Goal: Information Seeking & Learning: Learn about a topic

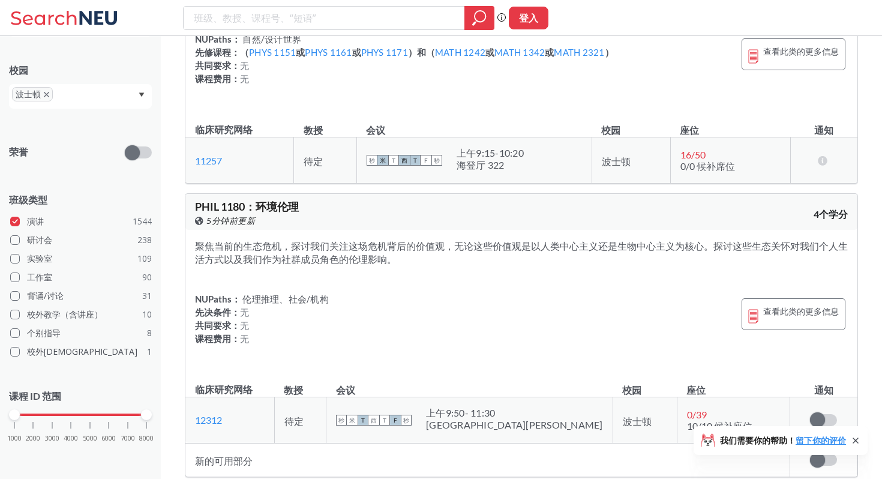
scroll to position [49785, 0]
drag, startPoint x: 254, startPoint y: 156, endPoint x: 435, endPoint y: 160, distance: 181.8
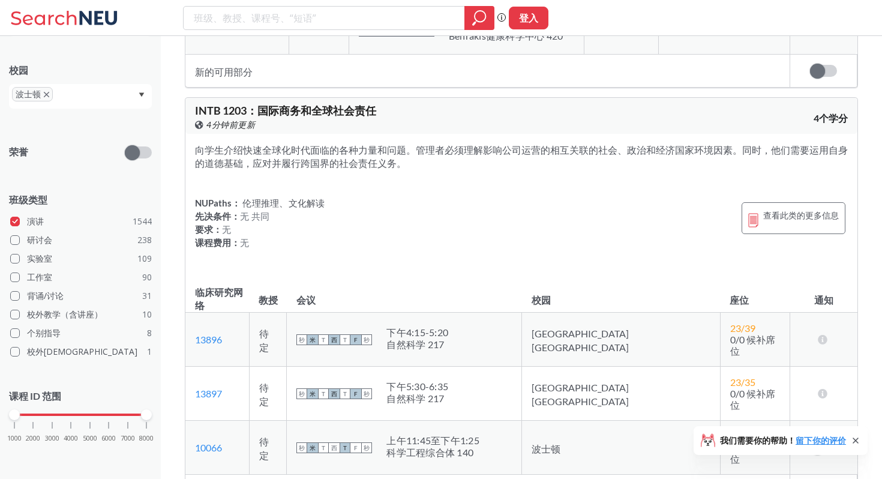
scroll to position [54914, 0]
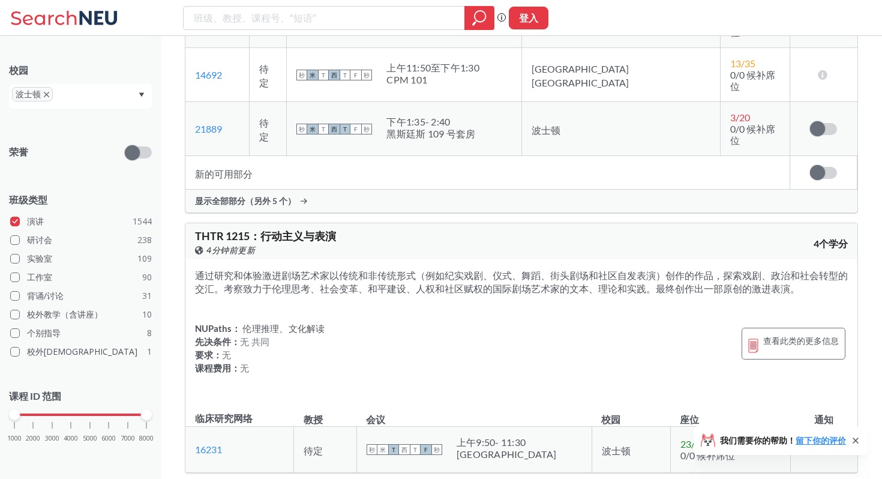
scroll to position [59575, 0]
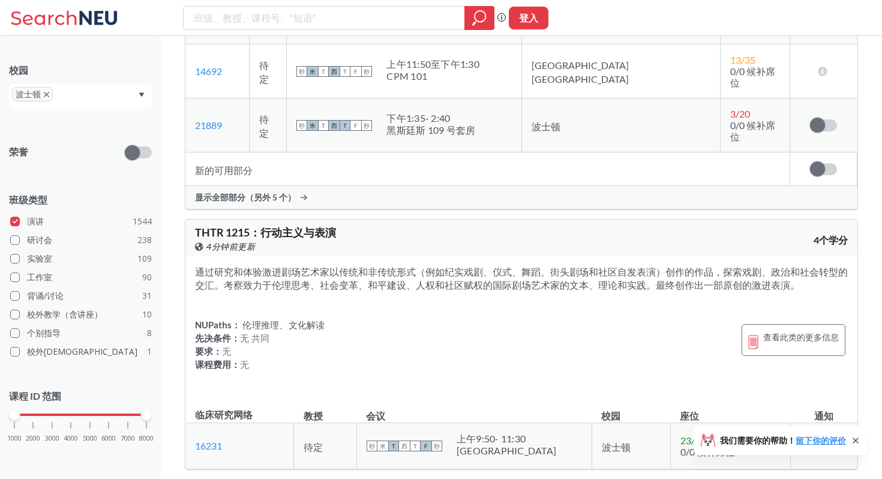
drag, startPoint x: 195, startPoint y: 108, endPoint x: 257, endPoint y: 108, distance: 62.4
copy span "MATH 1215"
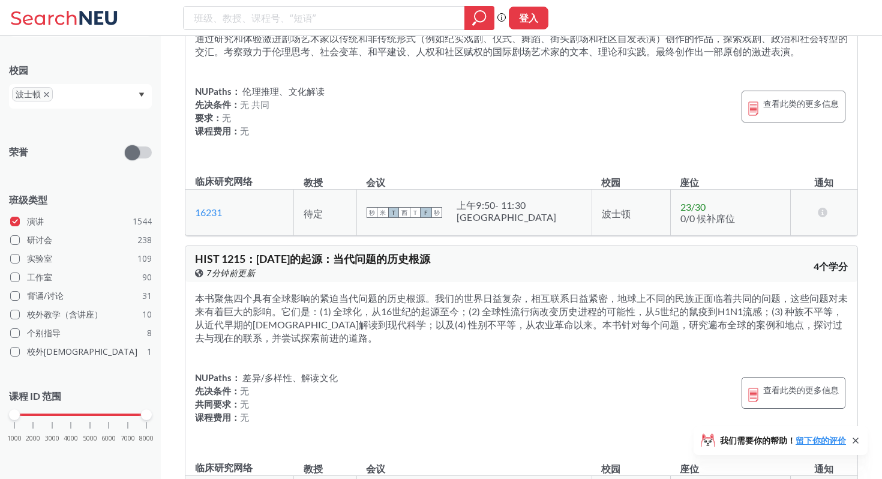
scroll to position [59811, 0]
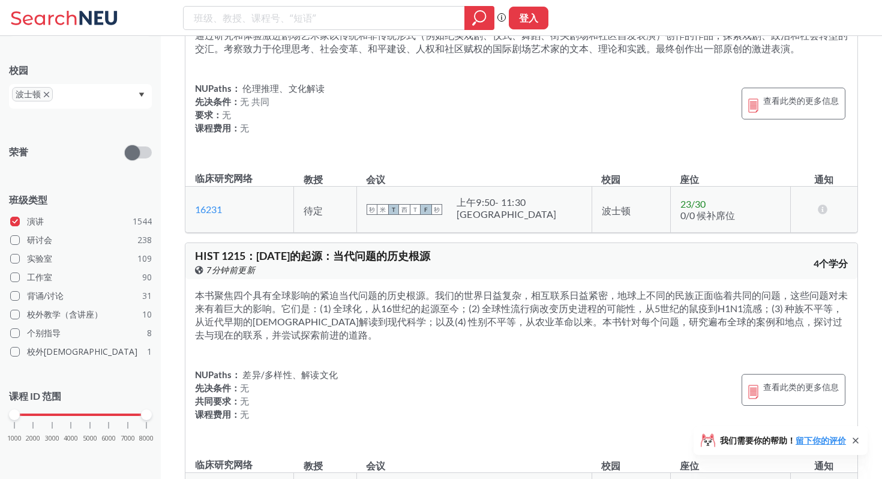
click at [348, 17] on div "在 Banner 上查看此课程。 7分钟前更新" at bounding box center [358, 10] width 326 height 13
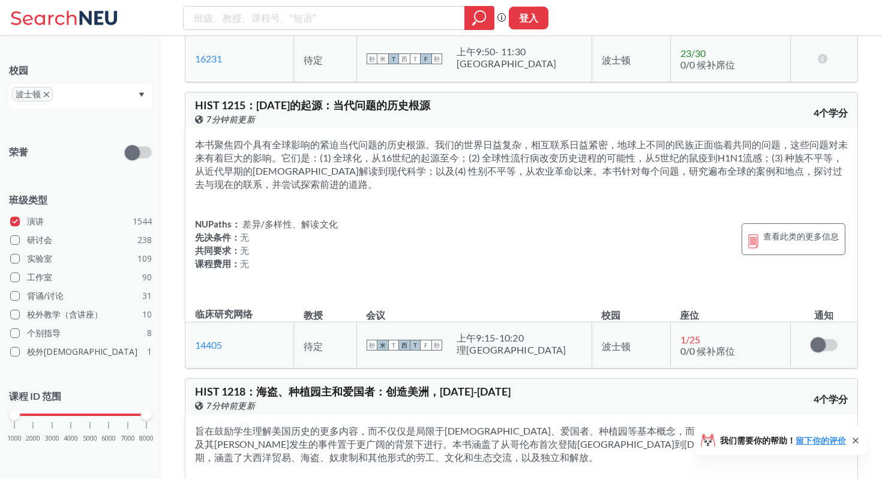
scroll to position [59963, 0]
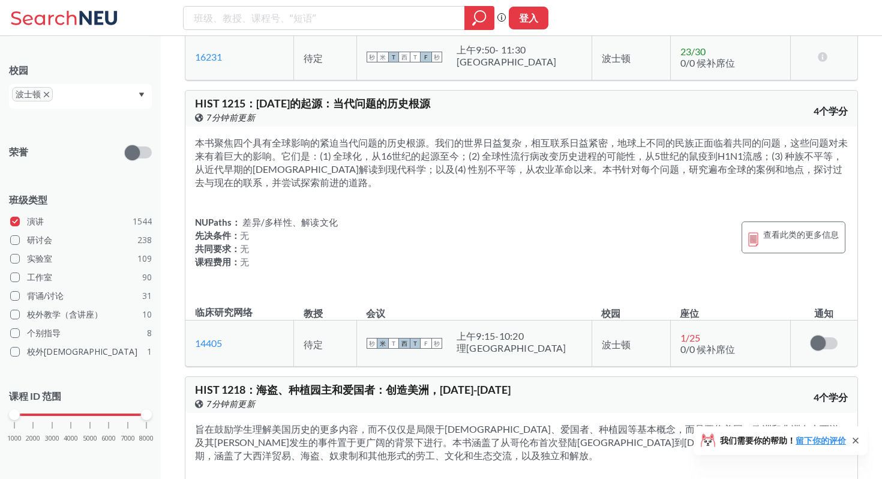
drag, startPoint x: 190, startPoint y: 148, endPoint x: 252, endPoint y: 151, distance: 62.4
copy span "THTR 1215"
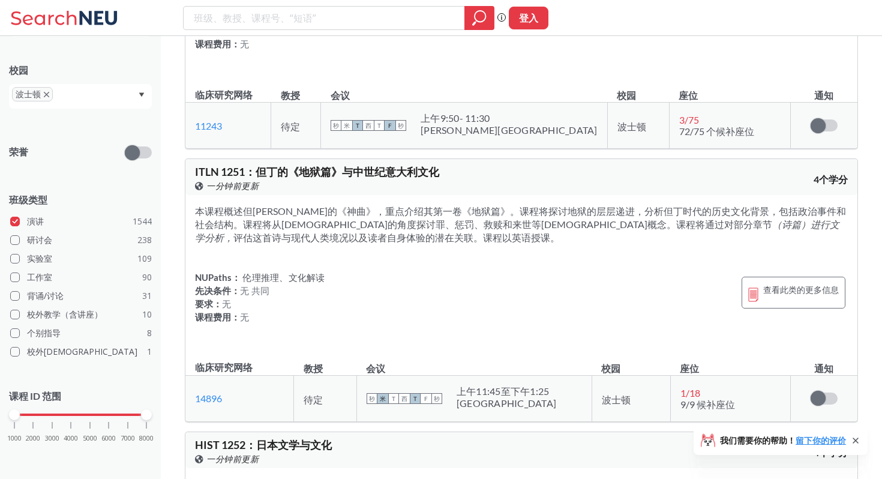
scroll to position [66368, 0]
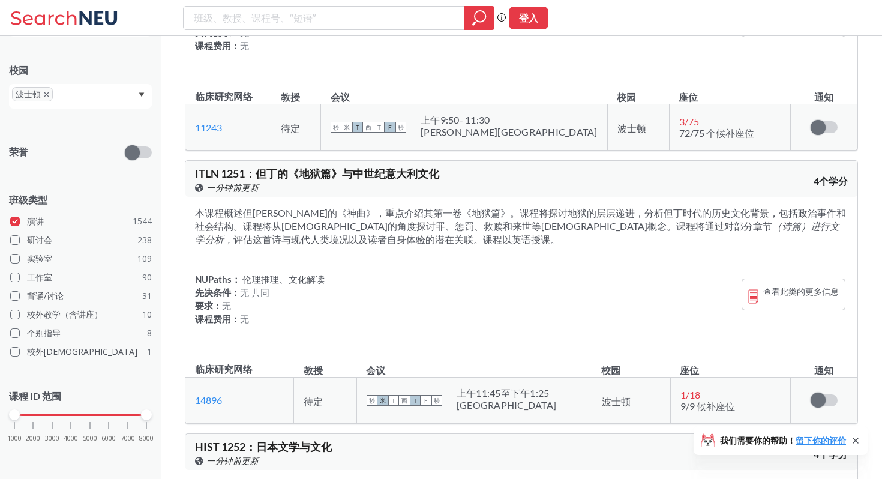
drag, startPoint x: 202, startPoint y: 246, endPoint x: 696, endPoint y: 272, distance: 494.9
click at [696, 77] on div "本书为初学者提供药物使用/滥用对社会各阶层影响的概述，尤其关注大学生群体。本书介绍了药物用于治疗临床疾病的历史，以及药物滥用的心理学理论和预防药物使用/滥用的…" at bounding box center [521, 7] width 672 height 140
click at [272, 77] on div "本书为初学者提供药物使用/滥用对社会各阶层影响的概述，尤其关注大学生群体。本书介绍了药物用于治疗临床疾病的历史，以及药物滥用的心理学理论和预防药物使用/滥用的…" at bounding box center [521, 7] width 672 height 140
drag, startPoint x: 190, startPoint y: 211, endPoint x: 253, endPoint y: 209, distance: 63.0
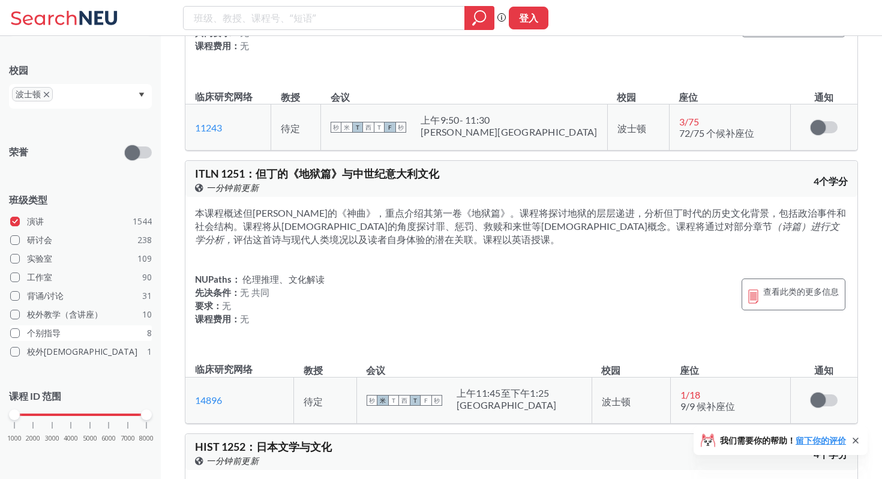
copy span "PSYC 1250"
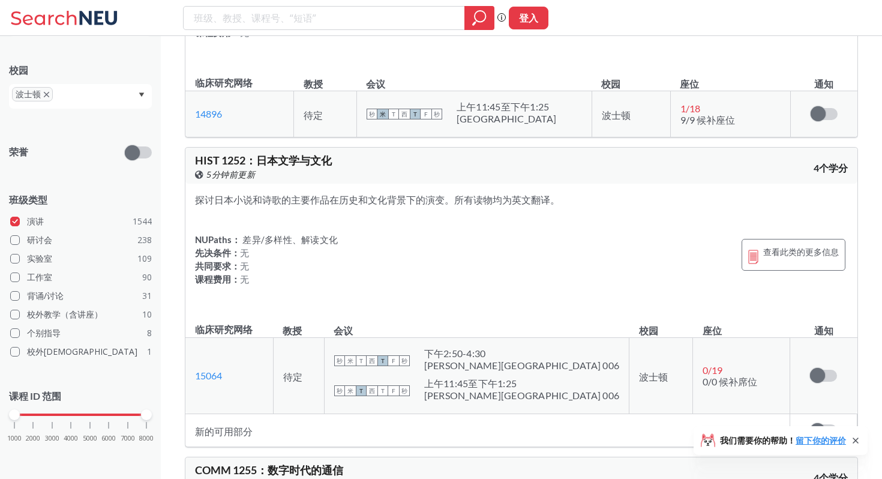
scroll to position [66663, 0]
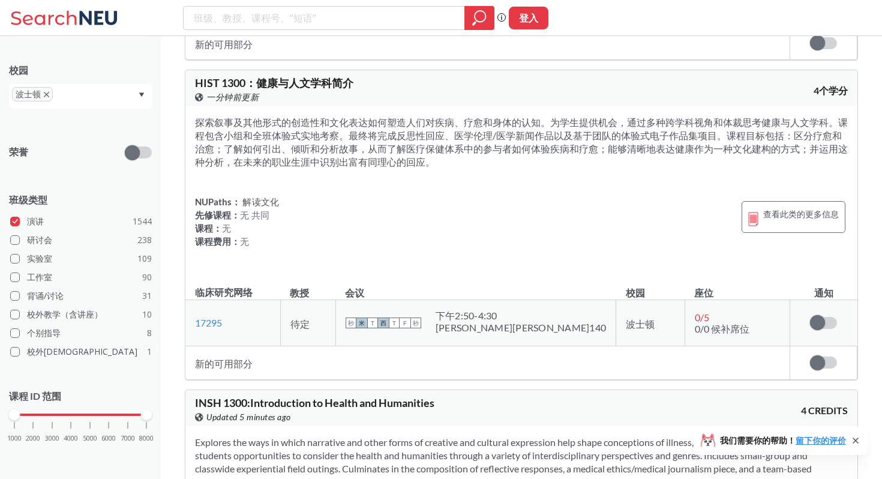
scroll to position [70845, 0]
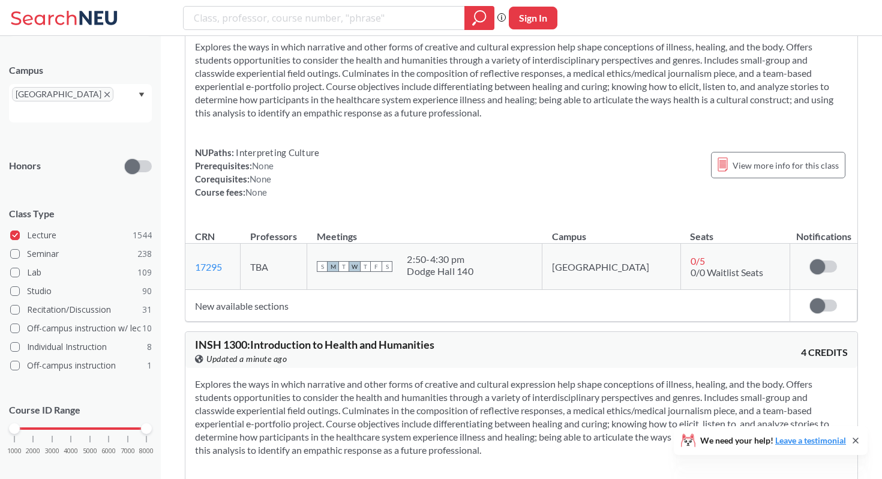
scroll to position [72634, 0]
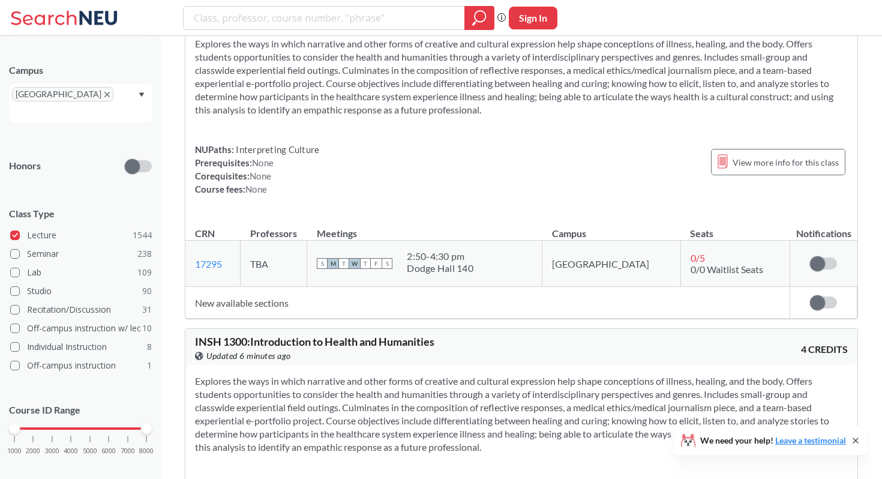
drag, startPoint x: 402, startPoint y: 163, endPoint x: 189, endPoint y: 159, distance: 213.6
copy span "BTC 1300 : Introduction to Biotechnology"
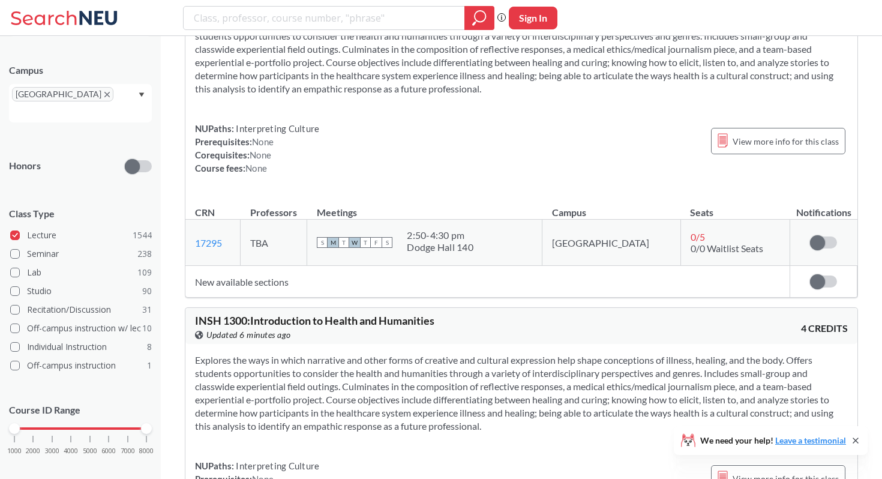
scroll to position [72679, 0]
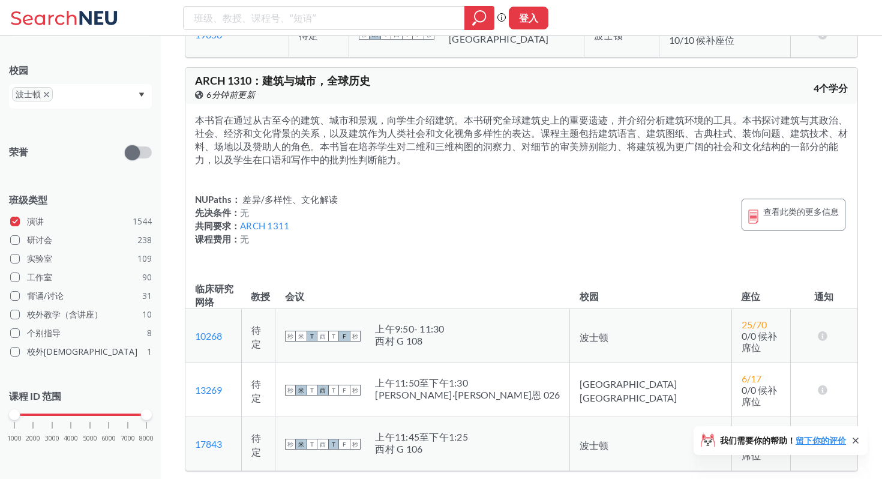
scroll to position [71695, 0]
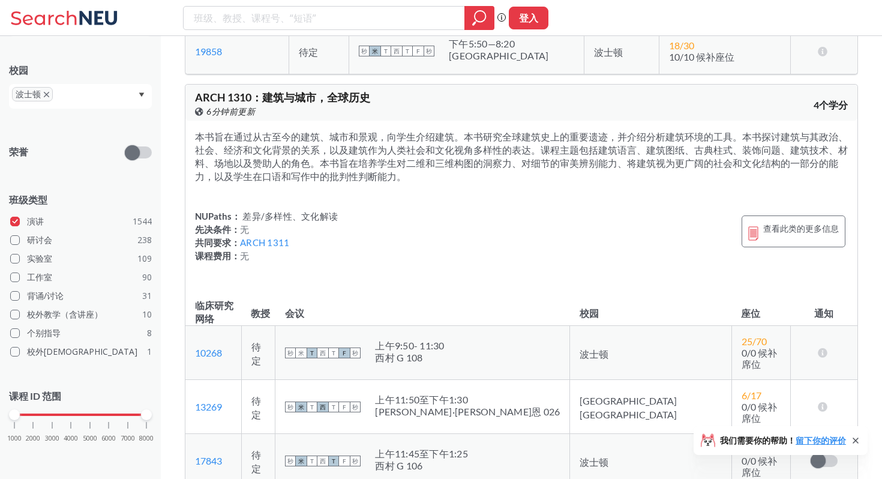
drag, startPoint x: 332, startPoint y: 125, endPoint x: 185, endPoint y: 125, distance: 147.0
copy span "BTC 1300 ： 生物技术简介"
